Goal: Transaction & Acquisition: Purchase product/service

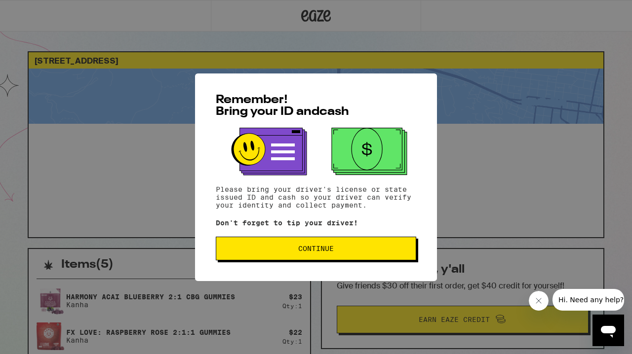
click at [332, 252] on span "Continue" at bounding box center [316, 248] width 36 height 7
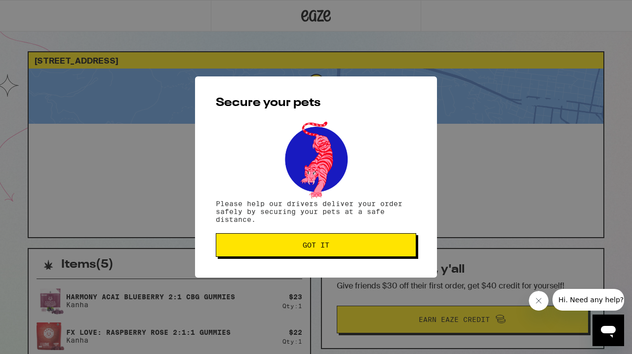
click at [313, 246] on span "Got it" at bounding box center [316, 245] width 27 height 7
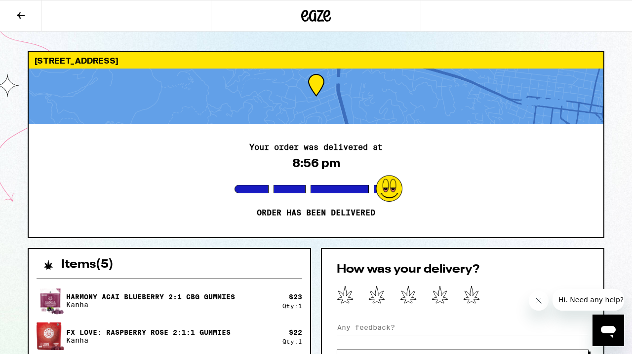
click at [20, 14] on icon at bounding box center [21, 15] width 8 height 7
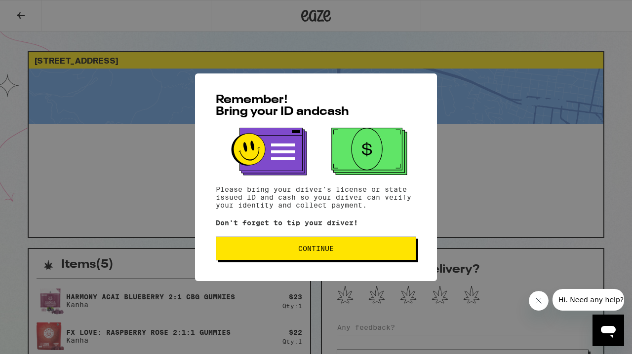
click at [259, 186] on p "Please bring your driver's license or state issued ID and cash so your driver c…" at bounding box center [316, 198] width 200 height 24
click at [276, 257] on button "Continue" at bounding box center [316, 249] width 200 height 24
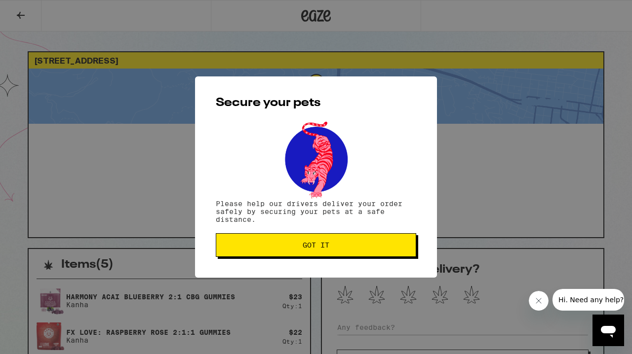
click at [260, 253] on button "Got it" at bounding box center [316, 246] width 200 height 24
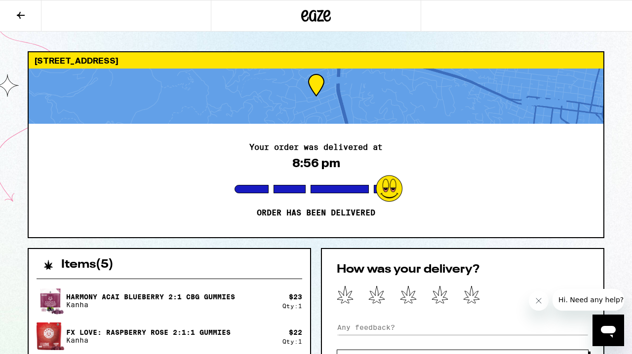
click at [320, 11] on icon at bounding box center [316, 16] width 15 height 12
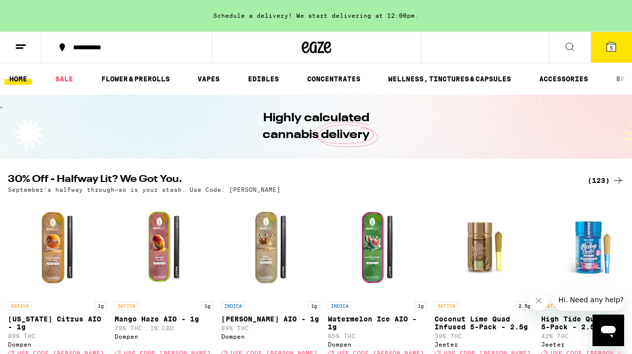
click at [23, 51] on icon at bounding box center [21, 47] width 12 height 12
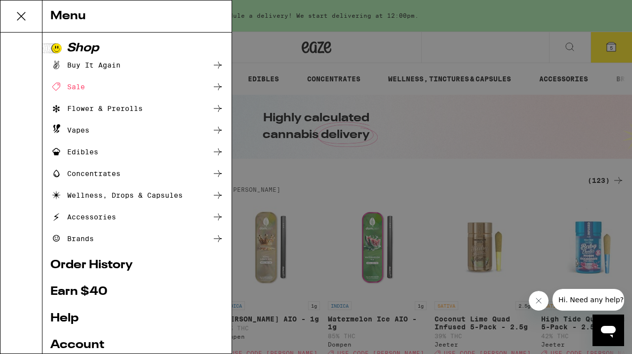
click at [23, 51] on div "Menu Shop Buy It Again Sale Flower & Prerolls Vapes Edibles Concentrates Wellne…" at bounding box center [316, 177] width 632 height 354
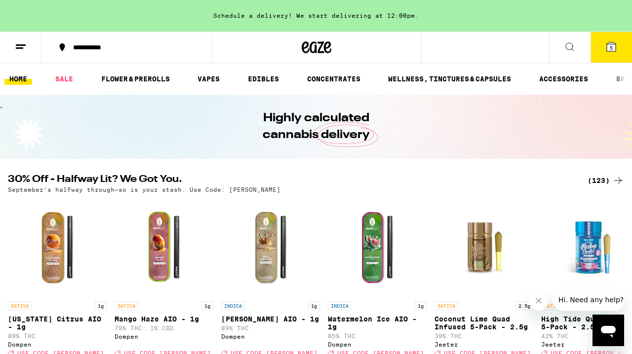
click at [19, 48] on line at bounding box center [19, 48] width 7 height 0
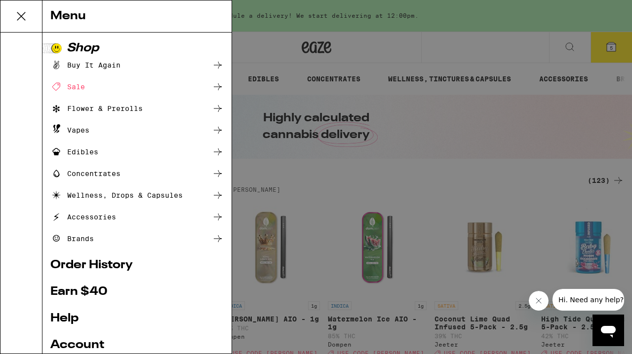
click at [70, 153] on div "Edibles" at bounding box center [74, 152] width 48 height 12
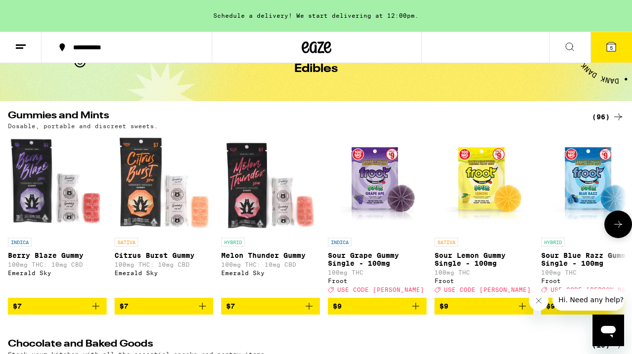
scroll to position [58, 0]
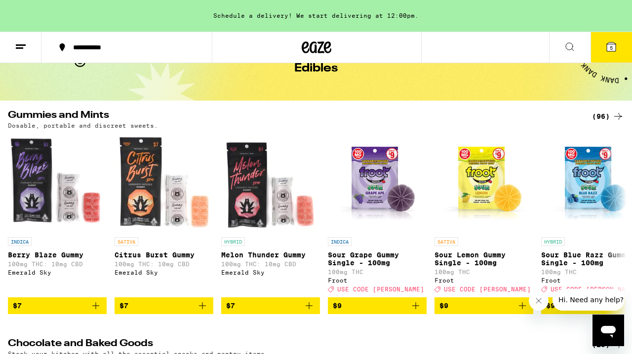
click at [615, 115] on icon at bounding box center [618, 117] width 12 height 12
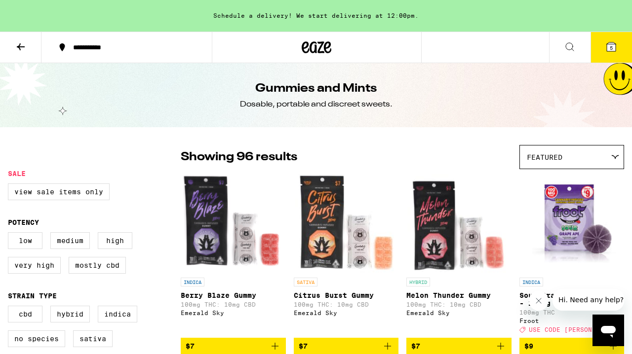
click at [570, 155] on div "Featured" at bounding box center [572, 157] width 104 height 23
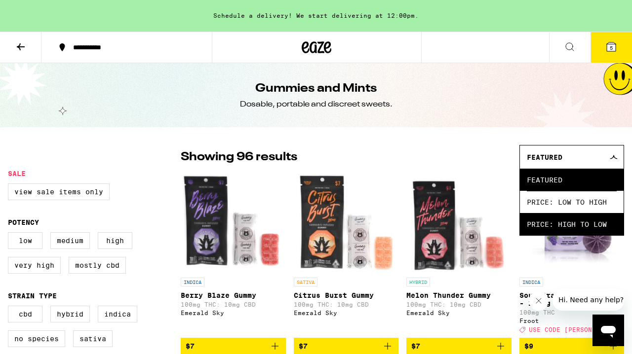
click at [565, 226] on span "Price: High to Low" at bounding box center [572, 224] width 90 height 22
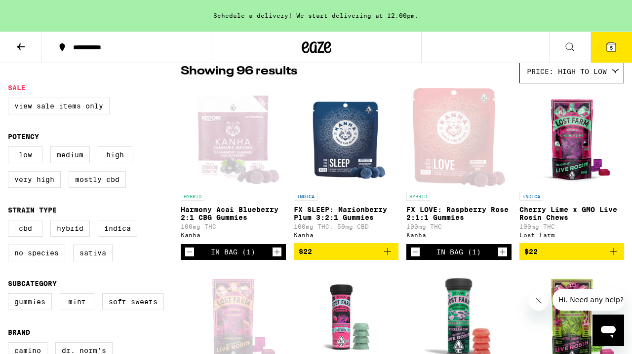
scroll to position [102, 0]
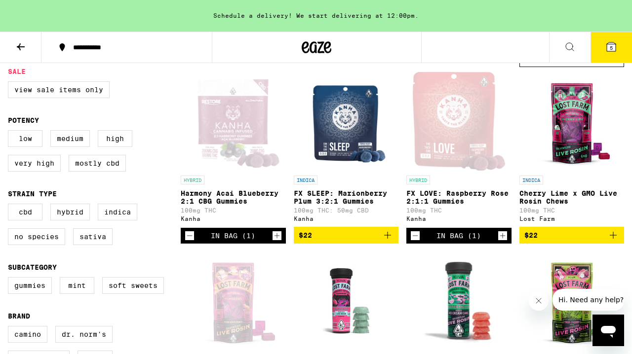
click at [223, 195] on p "Harmony Acai Blueberry 2:1 CBG Gummies" at bounding box center [233, 198] width 105 height 16
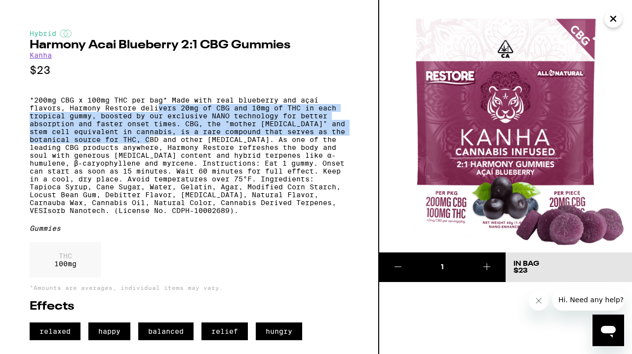
drag, startPoint x: 157, startPoint y: 113, endPoint x: 163, endPoint y: 150, distance: 36.9
click at [163, 150] on p "*200mg CBG x 100mg THC per bag* Made with real blueberry and açaí flavors, Ha…" at bounding box center [189, 155] width 319 height 118
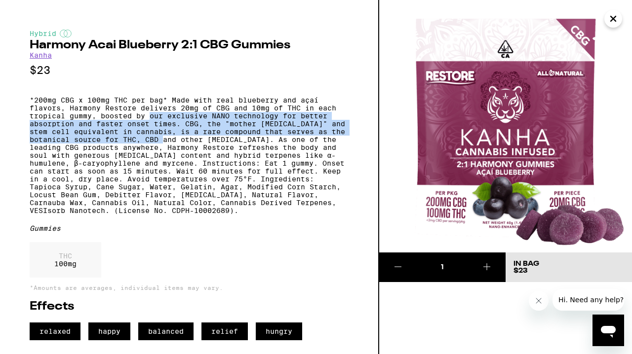
drag, startPoint x: 163, startPoint y: 150, endPoint x: 156, endPoint y: 124, distance: 26.6
click at [156, 124] on p "*200mg CBG x 100mg THC per bag* Made with real blueberry and açaí flavors, Ha…" at bounding box center [189, 155] width 319 height 118
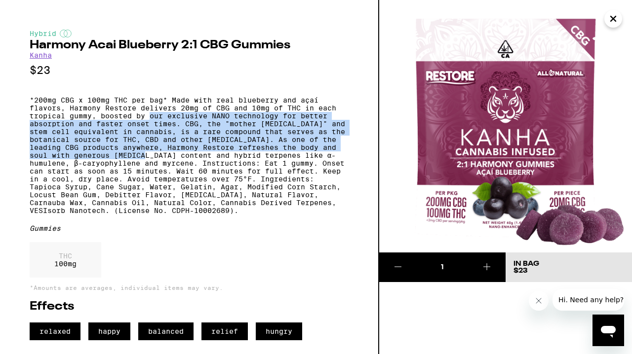
drag, startPoint x: 156, startPoint y: 124, endPoint x: 162, endPoint y: 164, distance: 40.4
click at [162, 164] on p "*200mg CBG x 100mg THC per bag* Made with real blueberry and açaí flavors, Ha…" at bounding box center [189, 155] width 319 height 118
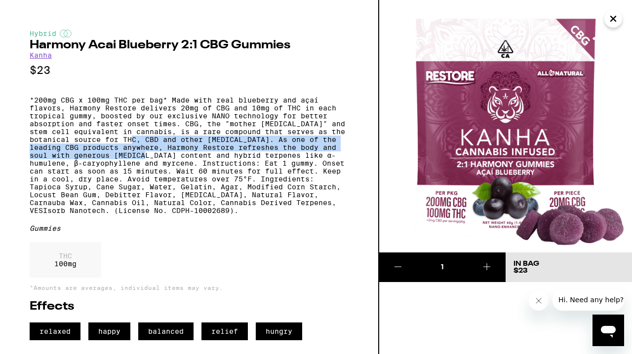
drag, startPoint x: 167, startPoint y: 166, endPoint x: 144, endPoint y: 145, distance: 31.1
click at [144, 145] on p "*200mg CBG x 100mg THC per bag* Made with real blueberry and açaí flavors, Ha…" at bounding box center [189, 155] width 319 height 118
drag, startPoint x: 144, startPoint y: 145, endPoint x: 144, endPoint y: 170, distance: 25.2
click at [144, 170] on p "*200mg CBG x 100mg THC per bag* Made with real blueberry and açaí flavors, Ha…" at bounding box center [189, 155] width 319 height 118
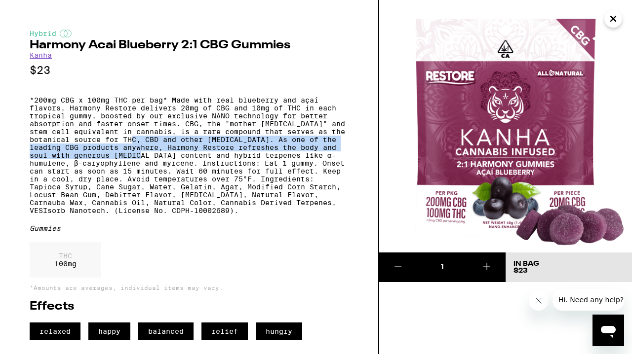
click at [144, 170] on p "*200mg CBG x 100mg THC per bag* Made with real blueberry and açaí flavors, Ha…" at bounding box center [189, 155] width 319 height 118
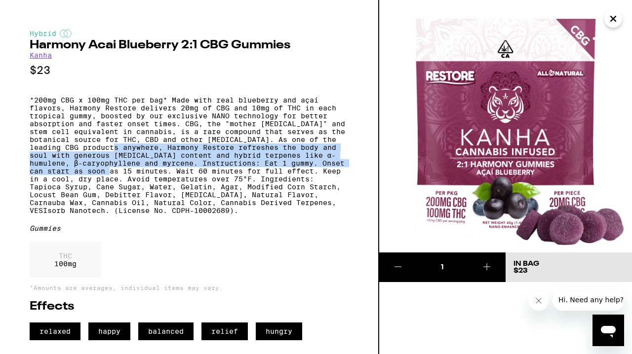
drag, startPoint x: 147, startPoint y: 183, endPoint x: 137, endPoint y: 155, distance: 29.7
click at [137, 155] on p "*200mg CBG x 100mg THC per bag* Made with real blueberry and açaí flavors, Ha…" at bounding box center [189, 155] width 319 height 118
drag, startPoint x: 137, startPoint y: 155, endPoint x: 135, endPoint y: 186, distance: 30.7
click at [135, 186] on p "*200mg CBG x 100mg THC per bag* Made with real blueberry and açaí flavors, Ha…" at bounding box center [189, 155] width 319 height 118
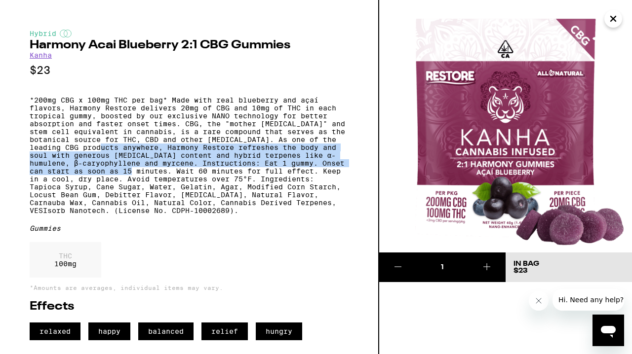
click at [135, 186] on p "*200mg CBG x 100mg THC per bag* Made with real blueberry and açaí flavors, Ha…" at bounding box center [189, 155] width 319 height 118
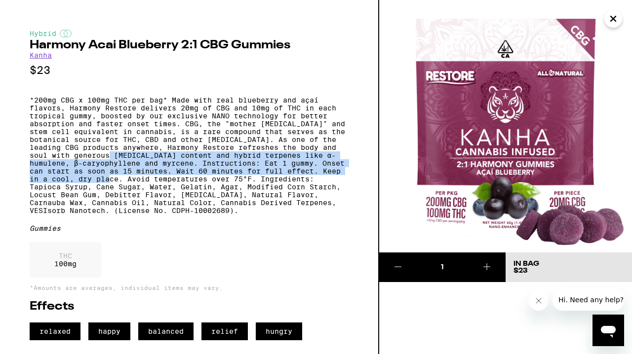
drag, startPoint x: 144, startPoint y: 195, endPoint x: 131, endPoint y: 164, distance: 33.2
click at [131, 164] on p "*200mg CBG x 100mg THC per bag* Made with real blueberry and açaí flavors, Ha…" at bounding box center [189, 155] width 319 height 118
drag, startPoint x: 131, startPoint y: 164, endPoint x: 136, endPoint y: 195, distance: 31.0
click at [136, 195] on p "*200mg CBG x 100mg THC per bag* Made with real blueberry and açaí flavors, Ha…" at bounding box center [189, 155] width 319 height 118
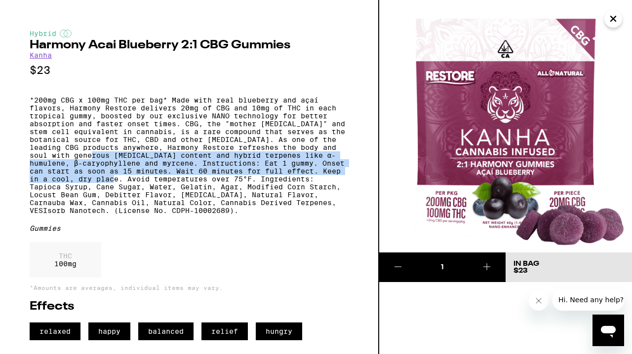
click at [136, 195] on p "*200mg CBG x 100mg THC per bag* Made with real blueberry and açaí flavors, Ha…" at bounding box center [189, 155] width 319 height 118
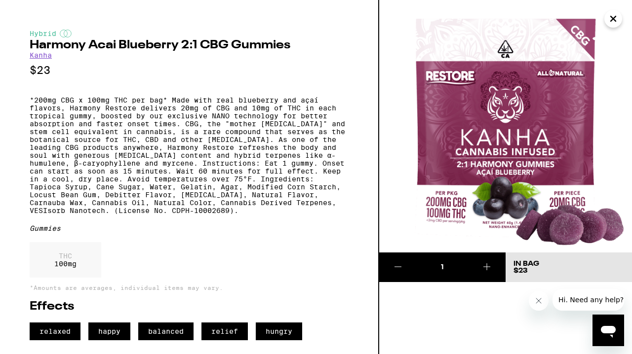
scroll to position [10, 0]
